Goal: Transaction & Acquisition: Download file/media

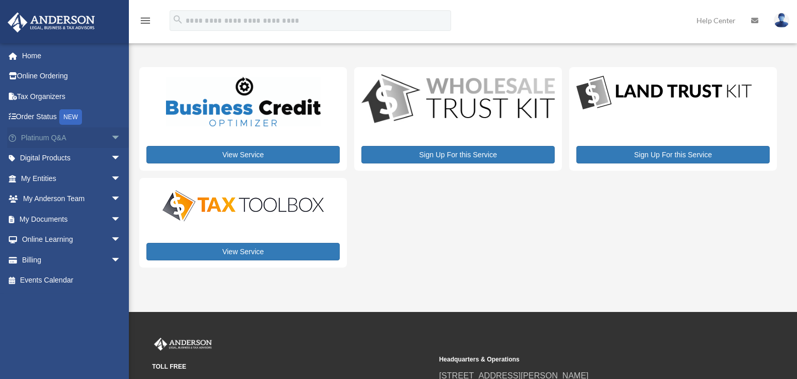
click at [92, 135] on link "Platinum Q&A arrow_drop_down" at bounding box center [71, 137] width 129 height 21
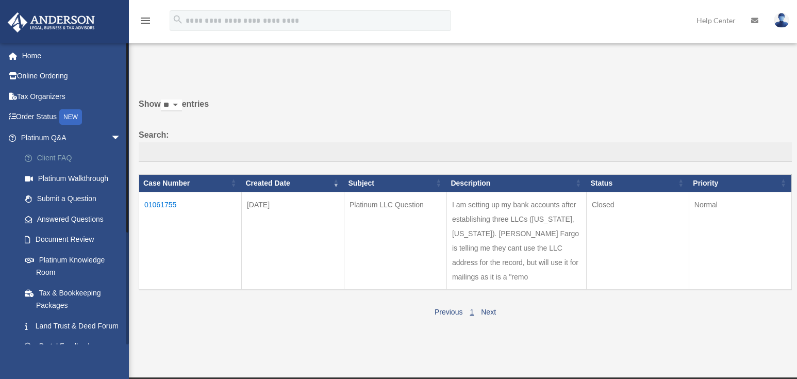
click at [69, 155] on link "Client FAQ" at bounding box center [75, 158] width 122 height 21
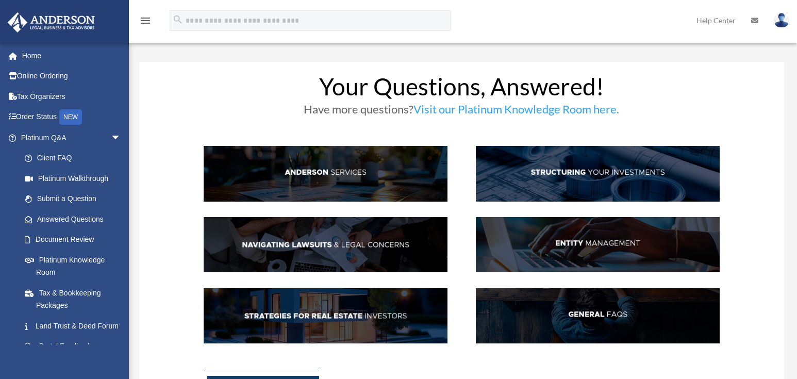
click at [569, 174] on img at bounding box center [598, 173] width 244 height 55
click at [515, 110] on link "Visit our Platinum Knowledge Room here." at bounding box center [516, 111] width 206 height 19
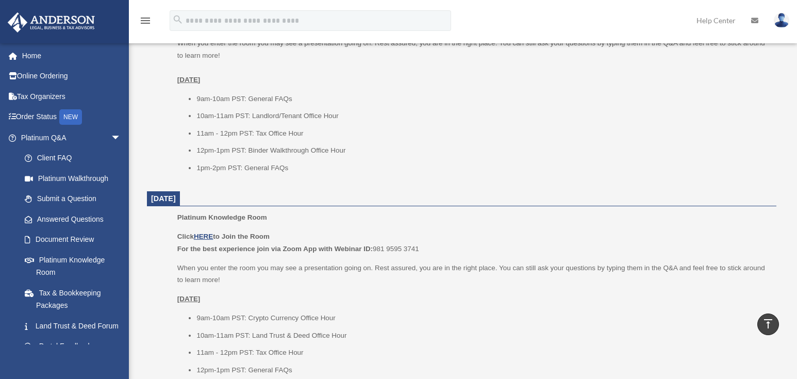
scroll to position [721, 0]
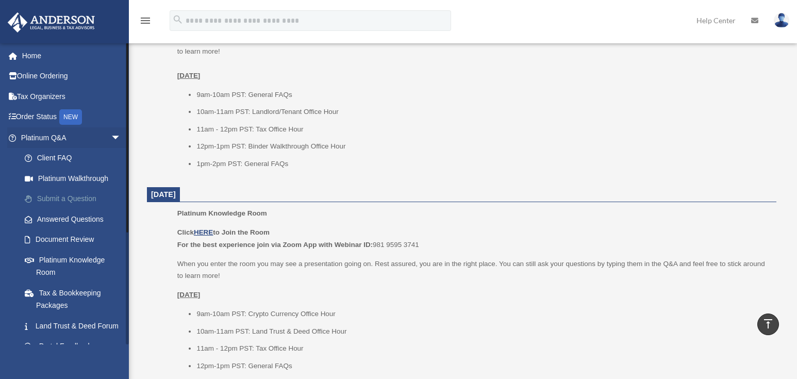
click at [75, 195] on link "Submit a Question" at bounding box center [75, 199] width 122 height 21
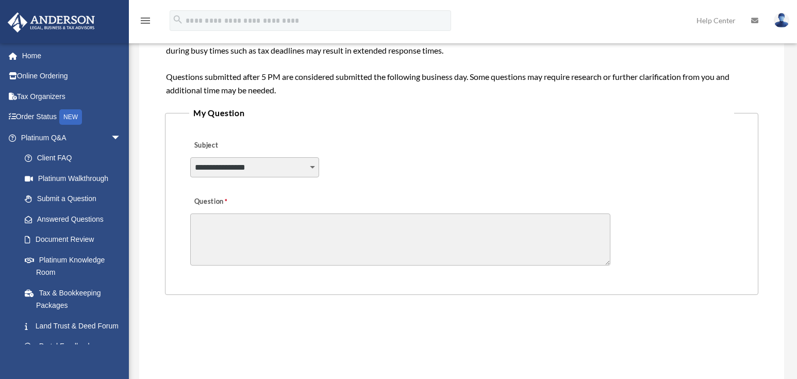
scroll to position [206, 0]
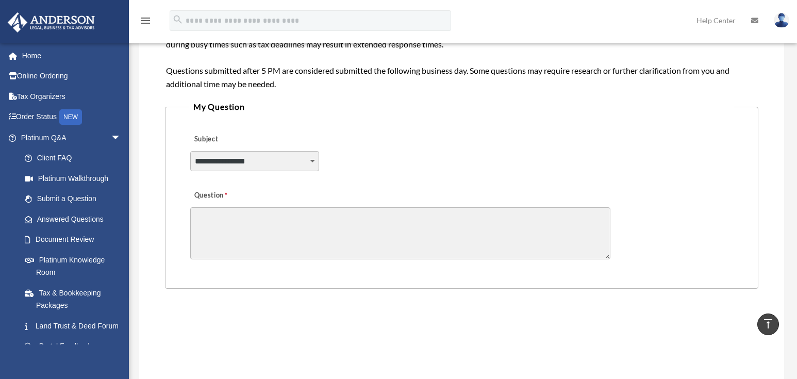
click at [309, 158] on select "**********" at bounding box center [254, 161] width 129 height 20
select select "******"
click at [190, 151] on select "**********" at bounding box center [254, 161] width 129 height 20
click at [266, 222] on textarea "Question" at bounding box center [400, 233] width 420 height 52
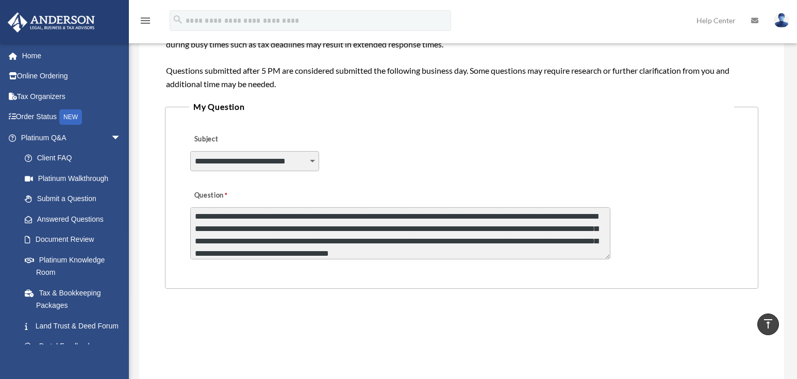
scroll to position [14, 0]
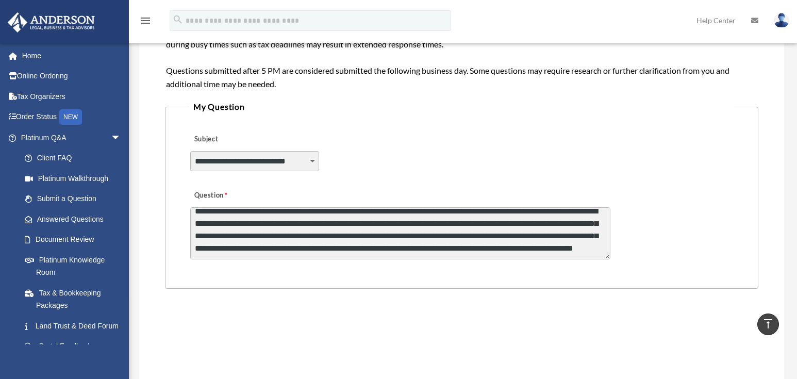
click at [408, 254] on textarea "**********" at bounding box center [400, 233] width 420 height 52
type textarea "**********"
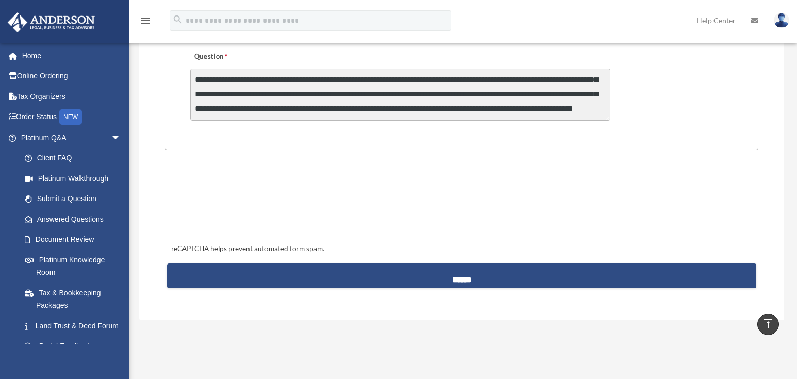
scroll to position [361, 0]
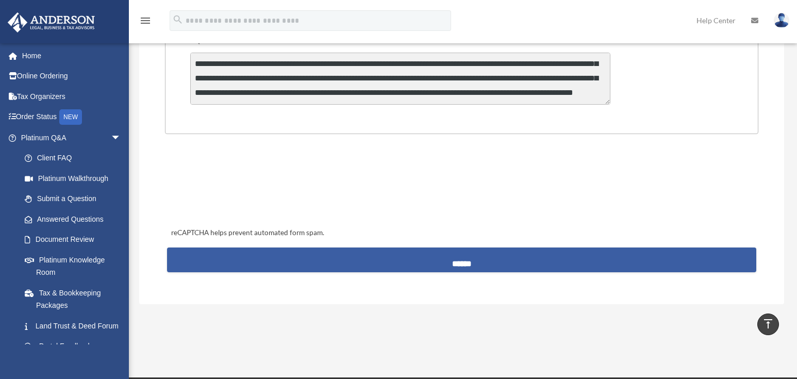
click at [472, 263] on input "******" at bounding box center [461, 259] width 589 height 25
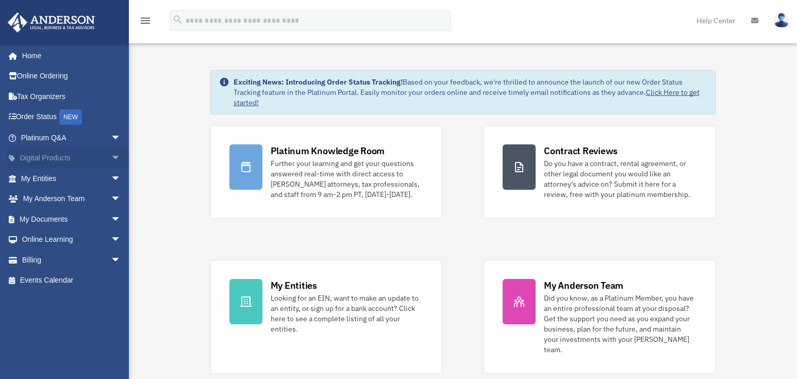
click at [111, 158] on span "arrow_drop_down" at bounding box center [121, 158] width 21 height 21
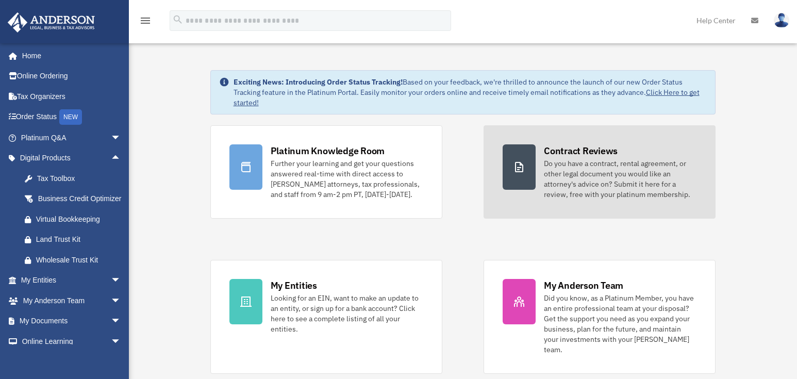
click at [579, 172] on div "Do you have a contract, rental agreement, or other legal document you would lik…" at bounding box center [620, 178] width 153 height 41
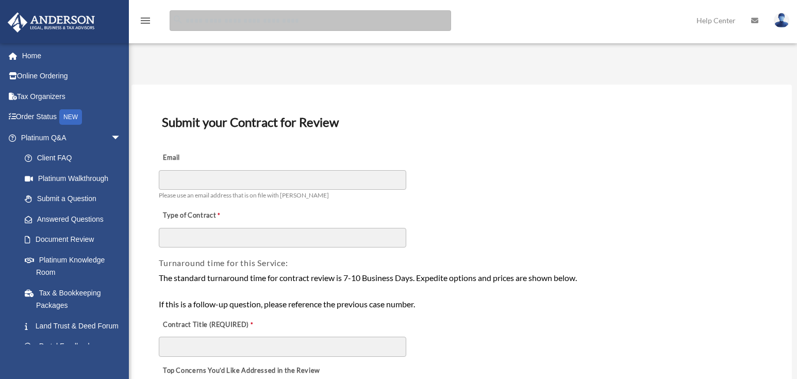
click at [251, 22] on input "search" at bounding box center [310, 20] width 281 height 21
type input "**********"
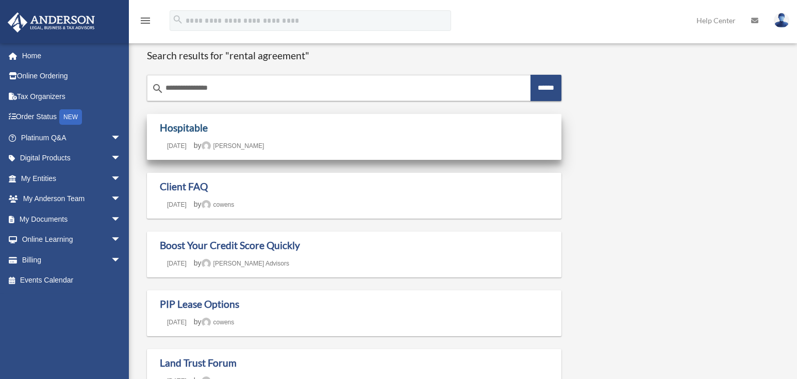
click at [189, 125] on link "Hospitable" at bounding box center [184, 128] width 48 height 12
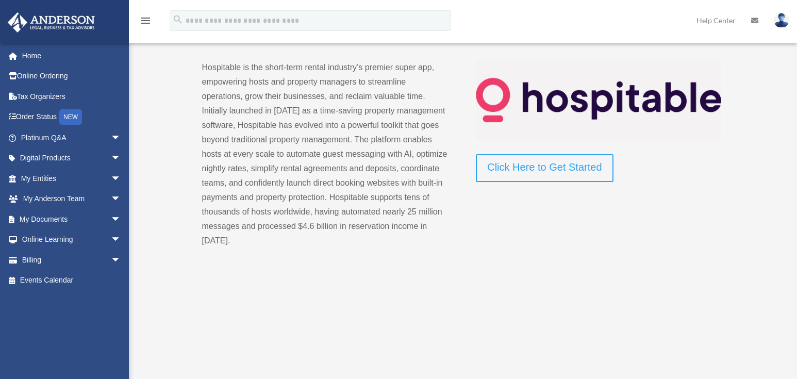
scroll to position [52, 0]
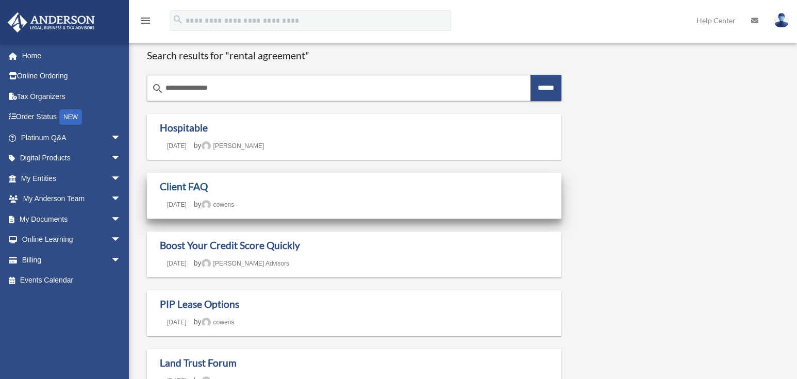
click at [192, 187] on link "Client FAQ" at bounding box center [184, 186] width 48 height 12
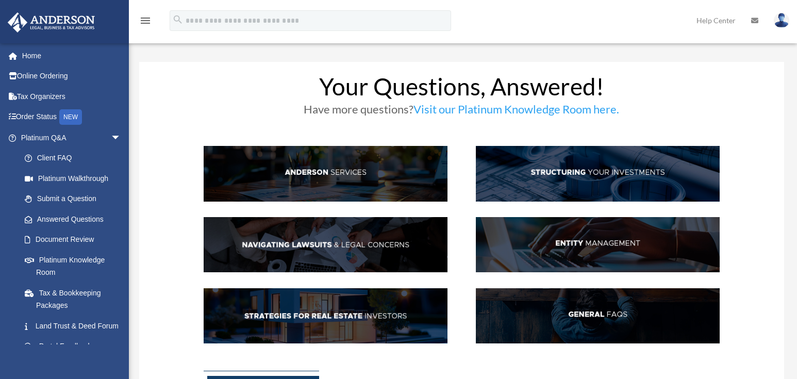
click at [580, 240] on img at bounding box center [598, 244] width 244 height 55
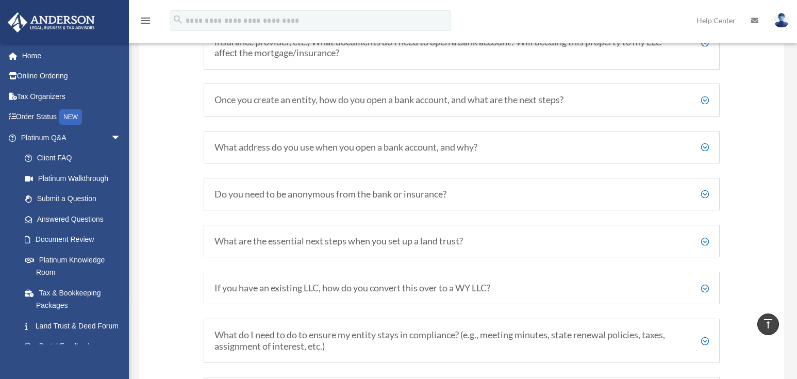
scroll to position [1239, 0]
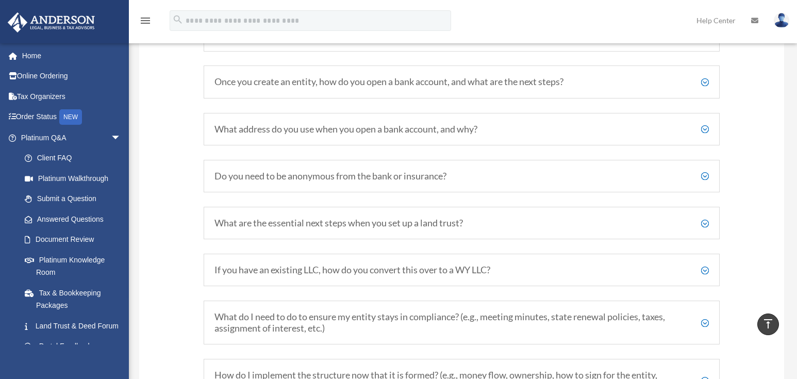
click at [465, 128] on h5 "What address do you use when you open a bank account, and why?" at bounding box center [461, 129] width 494 height 11
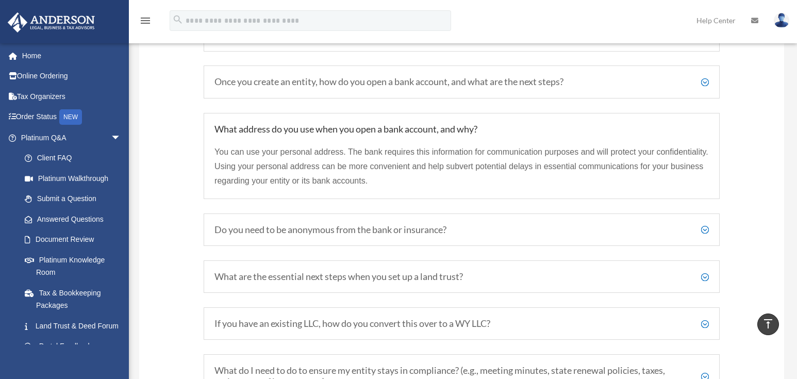
click at [458, 230] on h5 "Do you need to be anonymous from the bank or insurance?" at bounding box center [461, 229] width 494 height 11
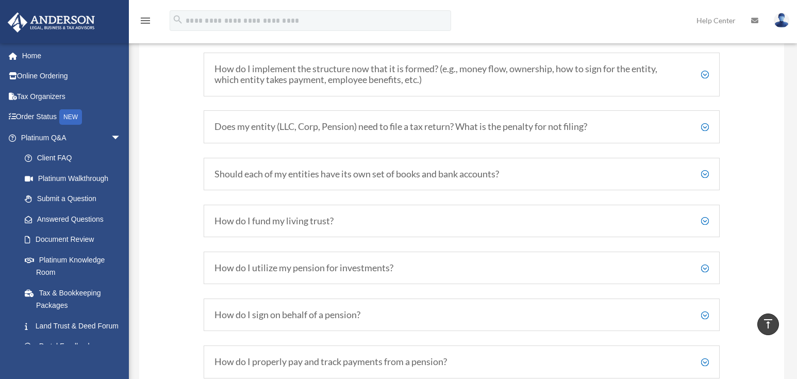
scroll to position [1651, 0]
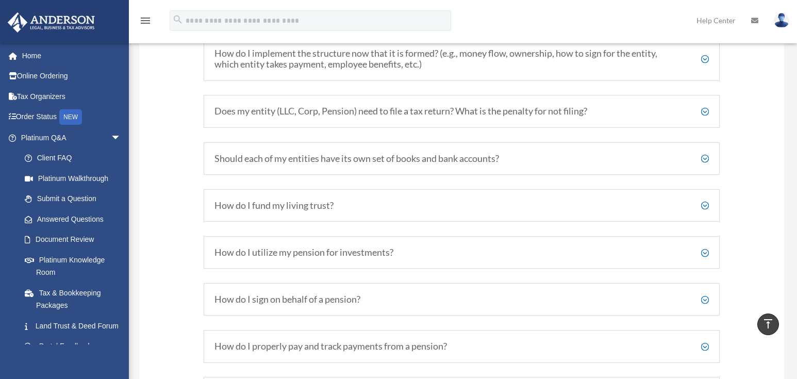
click at [416, 110] on h5 "Does my entity (LLC, Corp, Pension) need to file a tax return? What is the pena…" at bounding box center [461, 111] width 494 height 11
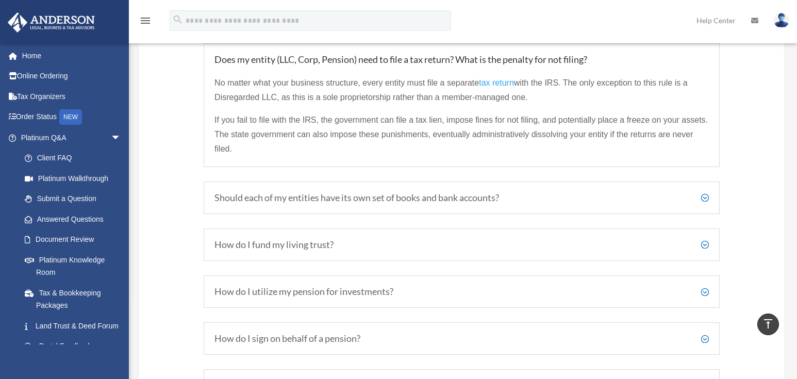
scroll to position [1663, 0]
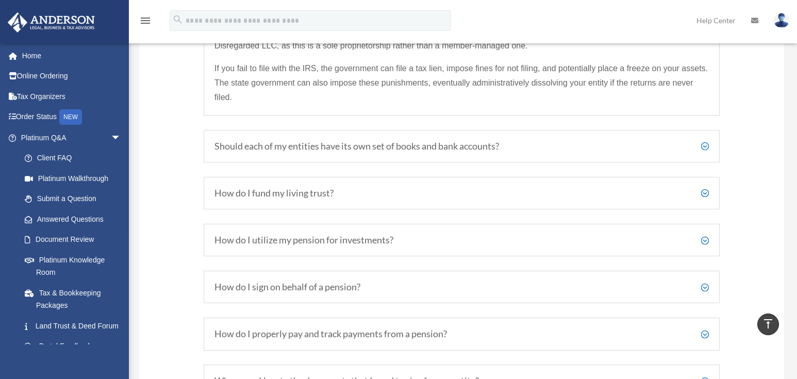
click at [407, 142] on h5 "Should each of my entities have its own set of books and bank accounts?" at bounding box center [461, 146] width 494 height 11
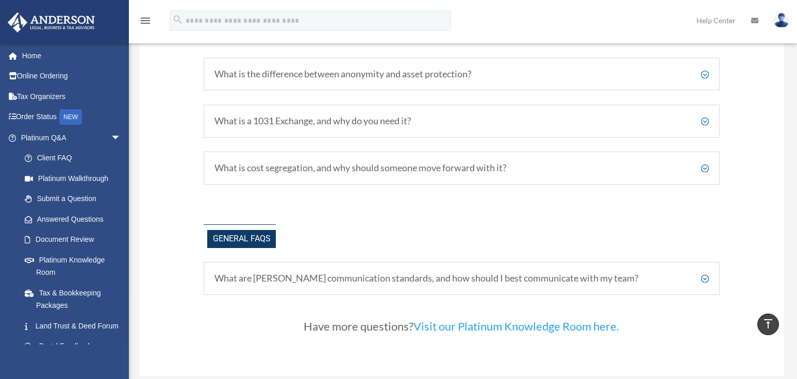
scroll to position [2127, 0]
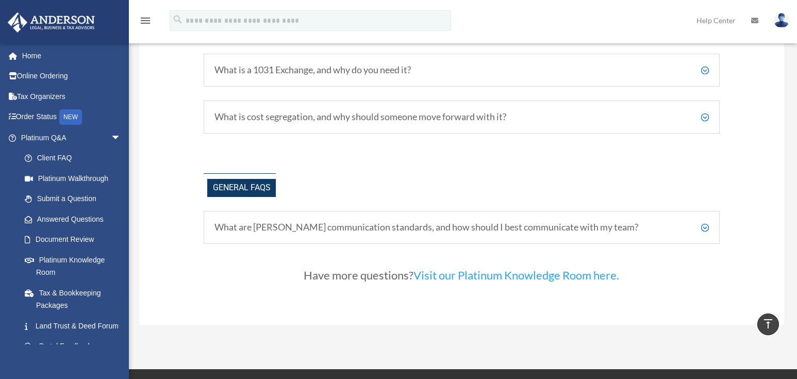
click at [399, 225] on h5 "What are Anderson's communication standards, and how should I best communicate …" at bounding box center [461, 227] width 494 height 11
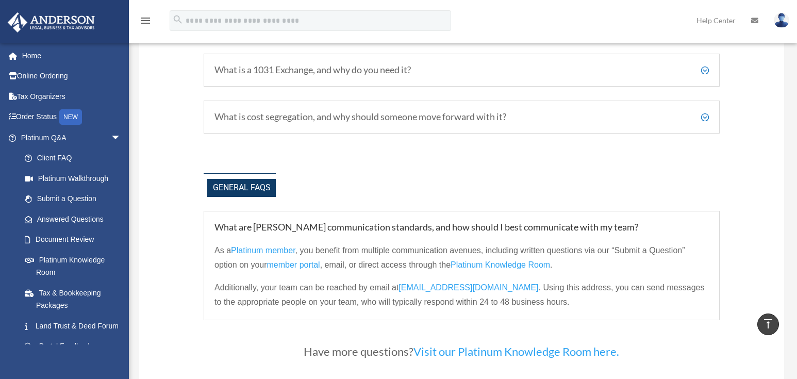
click at [474, 262] on span "Platinum Knowledge Room" at bounding box center [499, 264] width 99 height 9
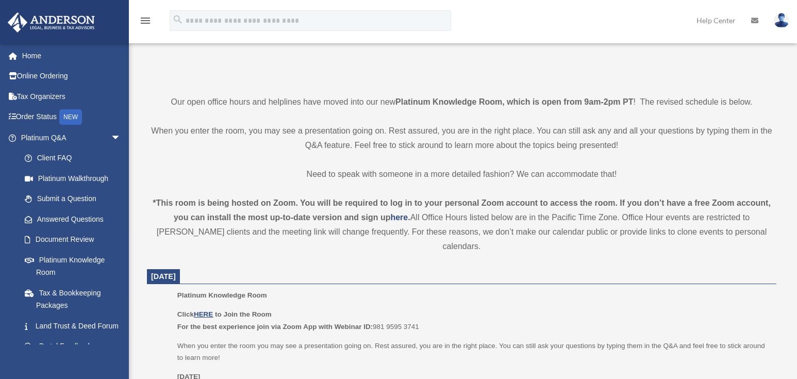
scroll to position [206, 0]
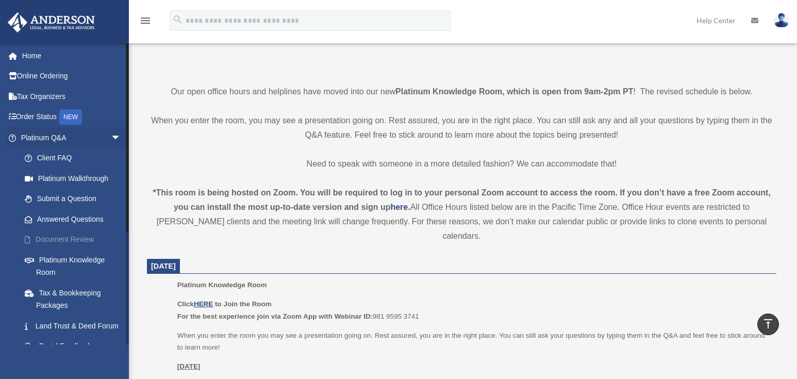
click at [82, 239] on link "Document Review" at bounding box center [75, 239] width 122 height 21
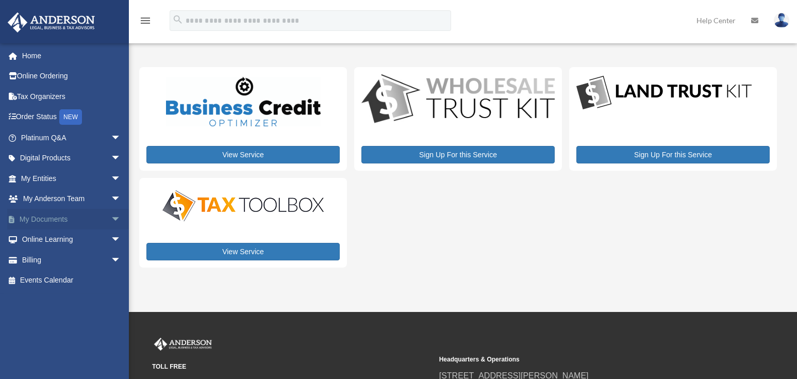
click at [111, 217] on span "arrow_drop_down" at bounding box center [121, 219] width 21 height 21
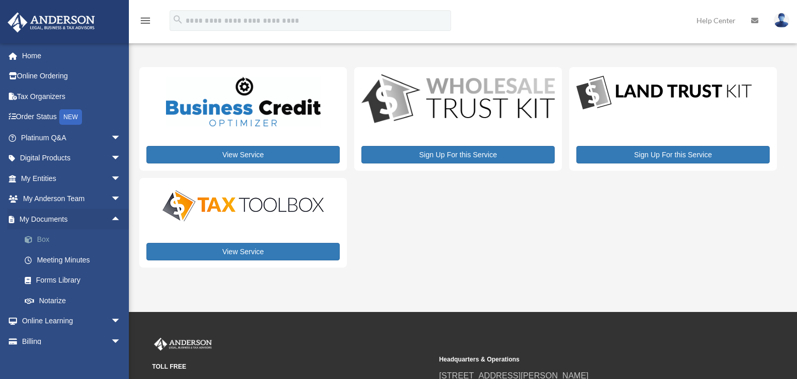
click at [39, 240] on link "Box" at bounding box center [75, 239] width 122 height 21
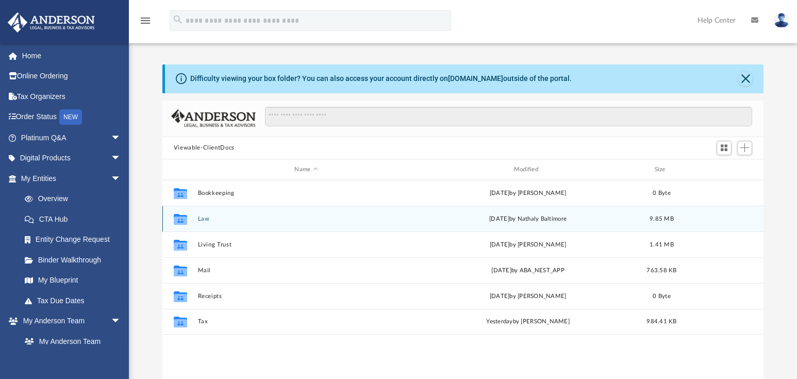
scroll to position [227, 594]
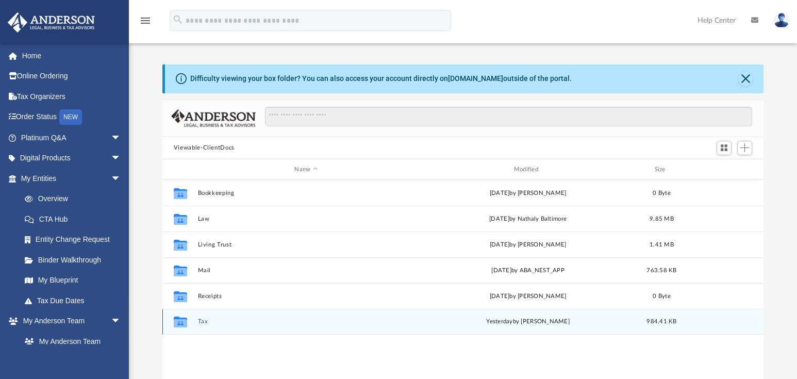
click at [203, 323] on button "Tax" at bounding box center [305, 321] width 217 height 7
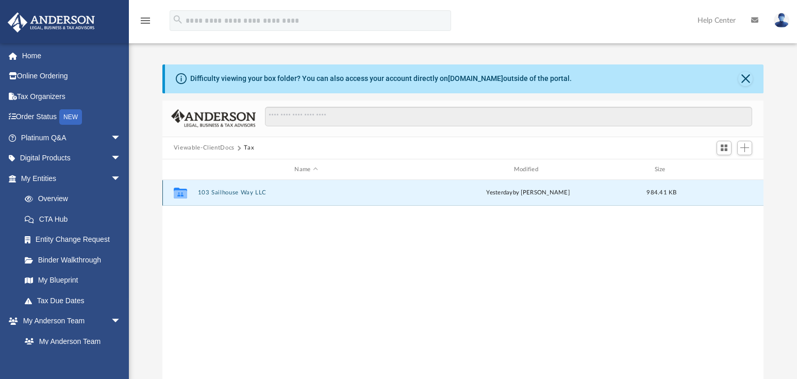
click at [235, 193] on button "103 Sailhouse Way LLC" at bounding box center [305, 193] width 217 height 7
click at [233, 193] on button "[GEOGRAPHIC_DATA]" at bounding box center [305, 193] width 217 height 7
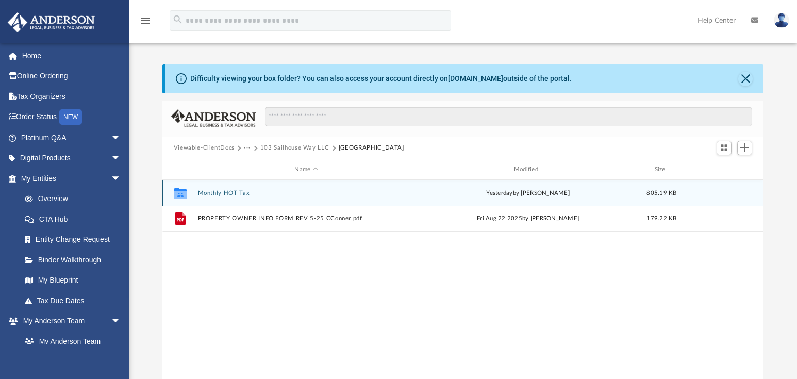
click at [232, 193] on button "Monthly HOT Tax" at bounding box center [305, 193] width 217 height 7
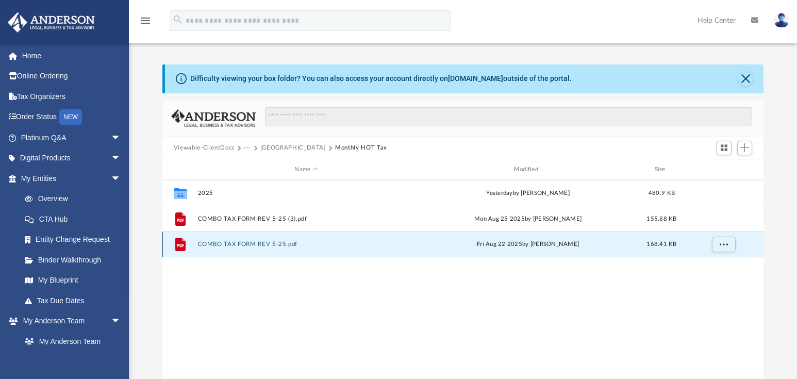
click at [231, 246] on button "COMBO TAX FORM REV 5-25.pdf" at bounding box center [305, 244] width 217 height 7
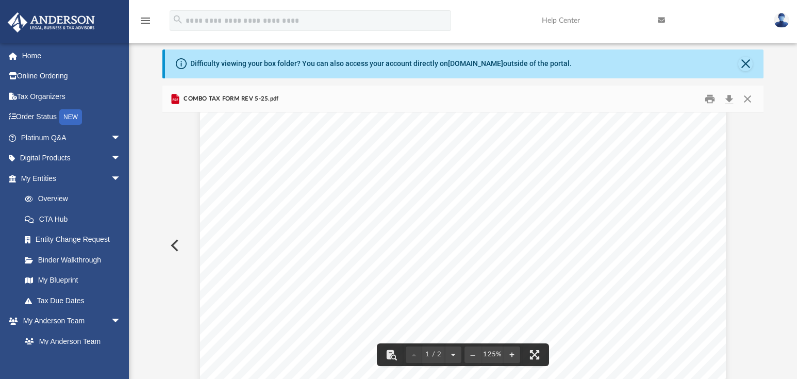
scroll to position [0, 0]
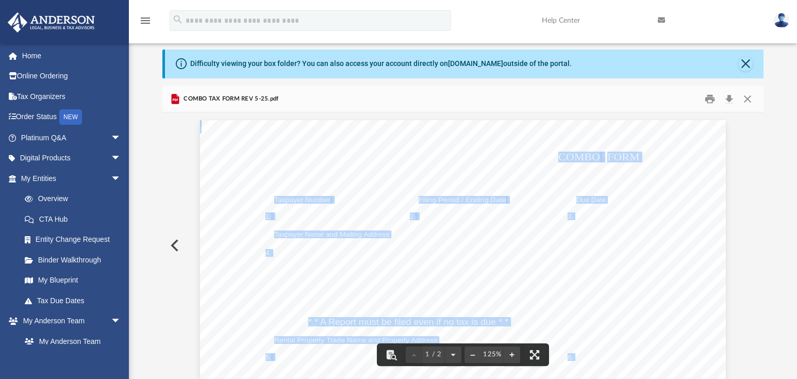
drag, startPoint x: 400, startPoint y: 167, endPoint x: 515, endPoint y: 173, distance: 115.1
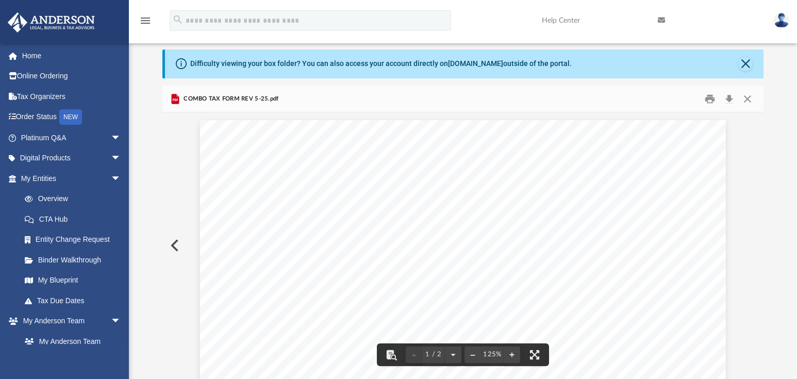
click at [417, 168] on span "[GEOGRAPHIC_DATA]" at bounding box center [454, 169] width 104 height 10
drag, startPoint x: 401, startPoint y: 169, endPoint x: 425, endPoint y: 172, distance: 23.8
click at [425, 172] on span "[GEOGRAPHIC_DATA]" at bounding box center [454, 169] width 104 height 10
